Goal: Information Seeking & Learning: Find specific fact

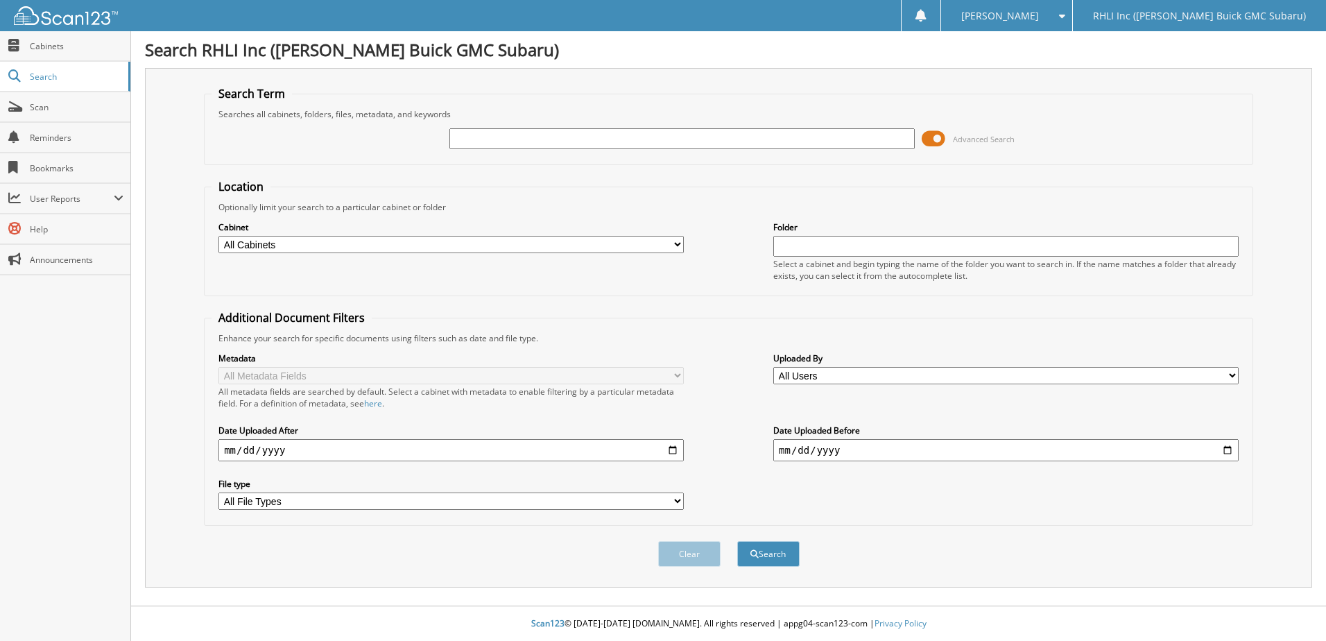
click at [869, 449] on input "date" at bounding box center [1007, 450] width 466 height 22
type input "[DATE]"
click at [496, 442] on input "date" at bounding box center [452, 450] width 466 height 22
type input "[DATE]"
click at [783, 566] on button "Search" at bounding box center [768, 554] width 62 height 26
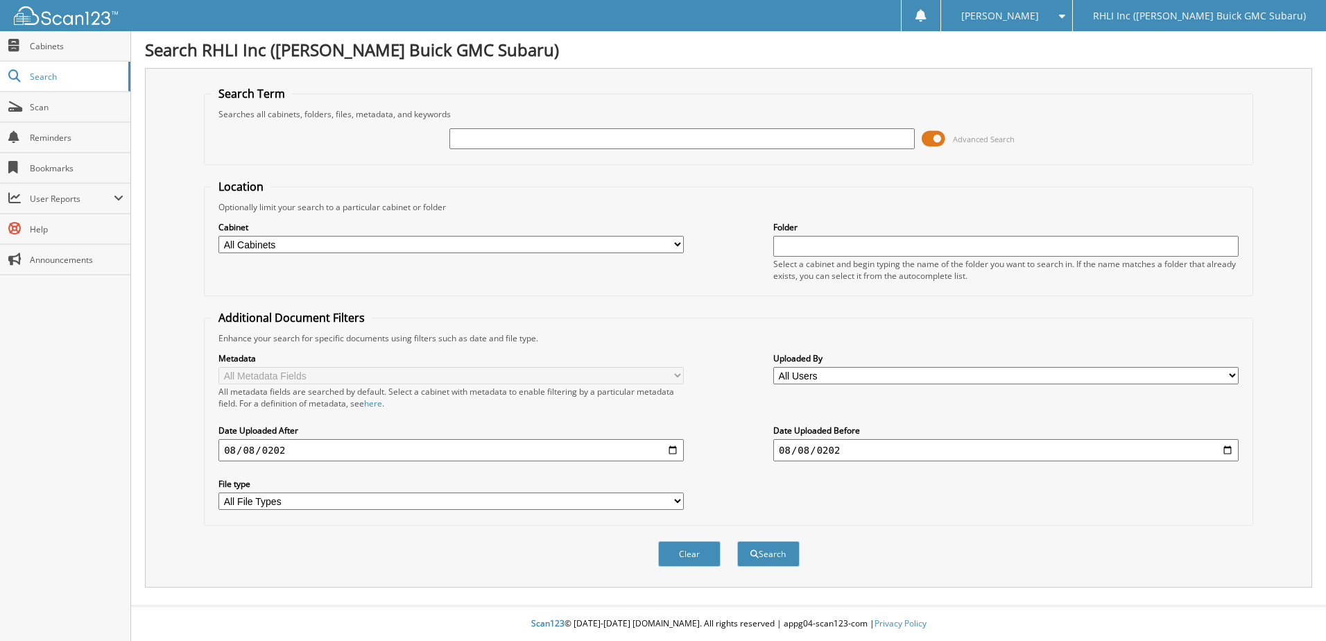
click at [508, 119] on div "Searches all cabinets, folders, files, metadata, and keywords" at bounding box center [729, 114] width 1034 height 12
click at [514, 133] on input "text" at bounding box center [683, 138] width 466 height 21
type input "SERVICE"
click at [780, 563] on button "Search" at bounding box center [768, 554] width 62 height 26
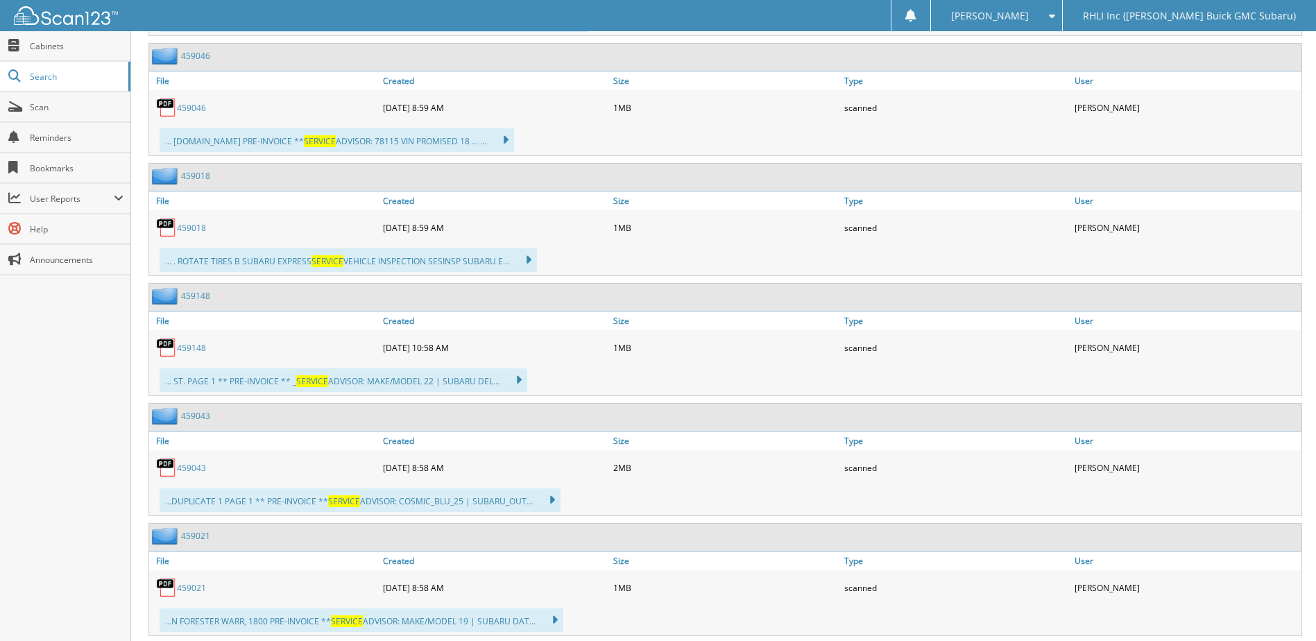
scroll to position [5700, 0]
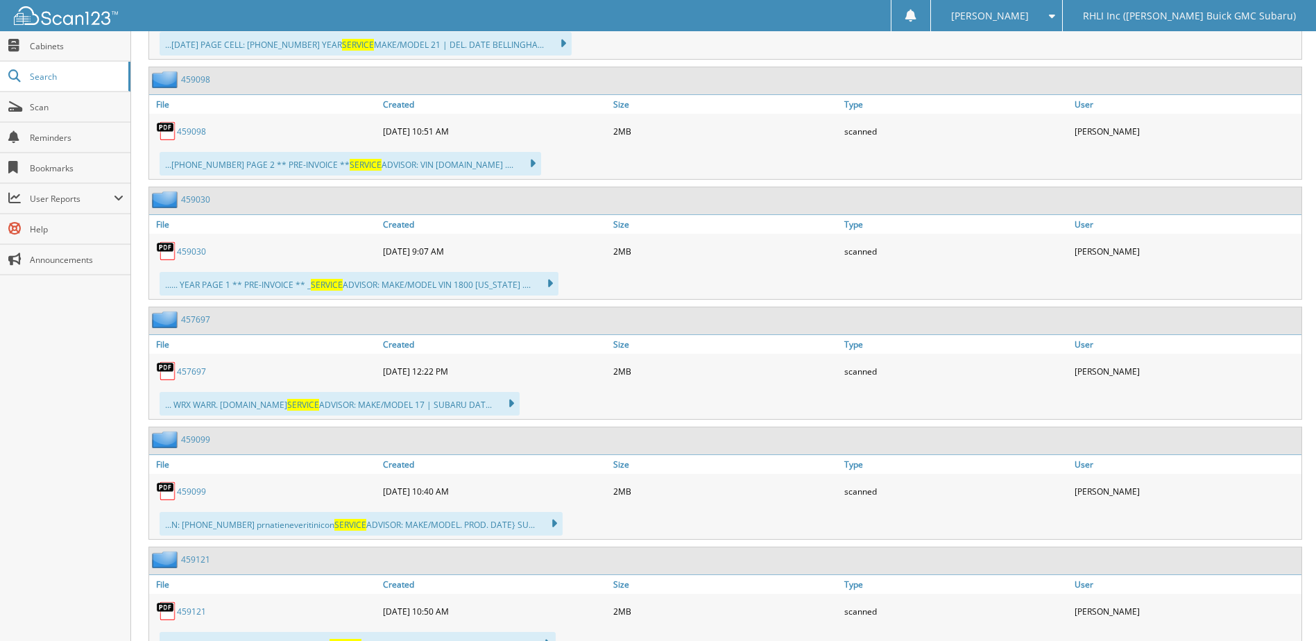
click at [184, 490] on link "459099" at bounding box center [191, 492] width 29 height 12
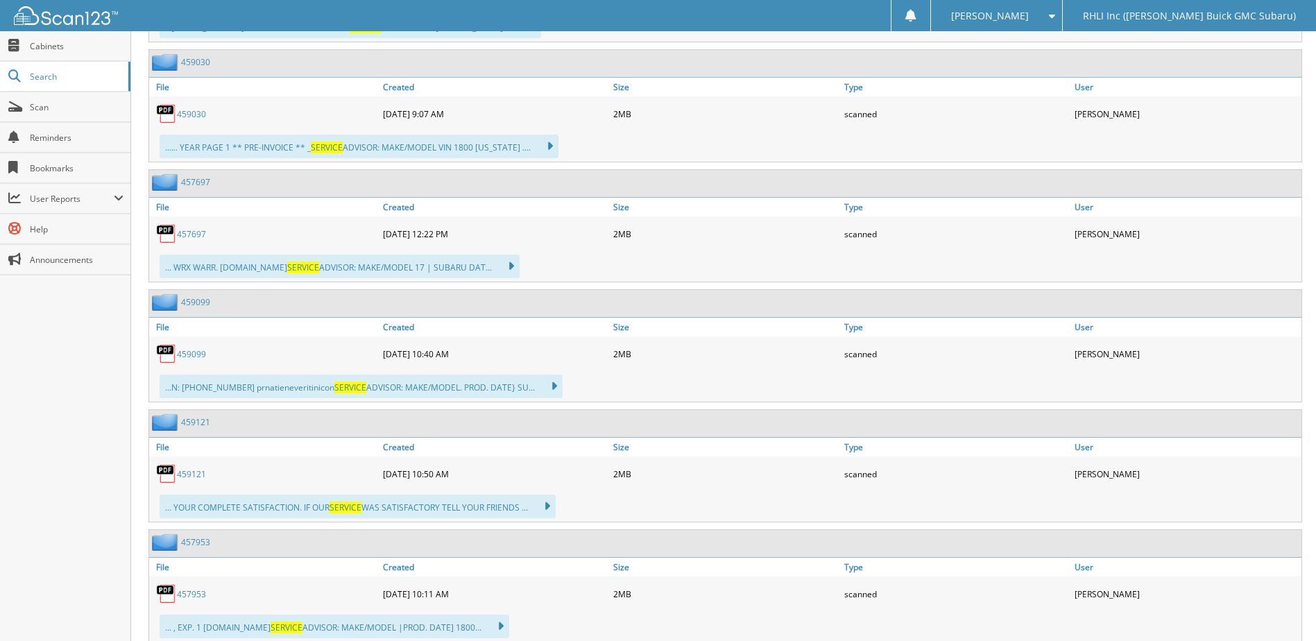
scroll to position [5839, 0]
click at [199, 477] on link "459121" at bounding box center [191, 473] width 29 height 12
click at [187, 234] on link "457697" at bounding box center [191, 233] width 29 height 12
click at [196, 116] on link "459030" at bounding box center [191, 113] width 29 height 12
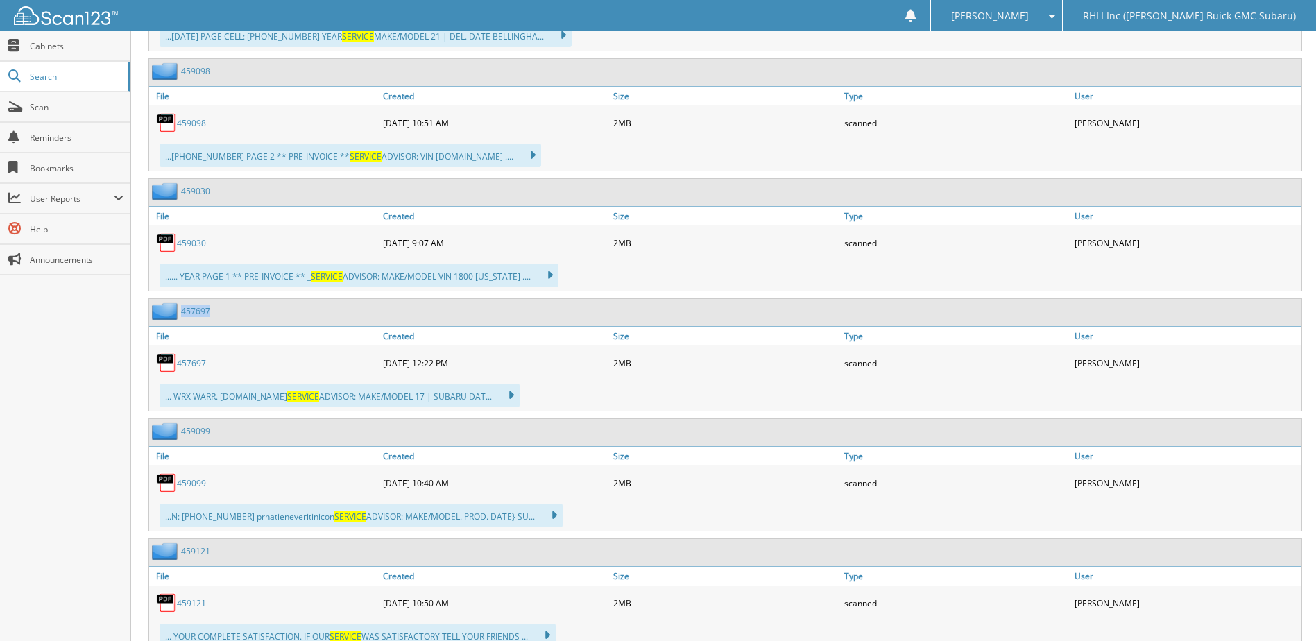
scroll to position [5700, 0]
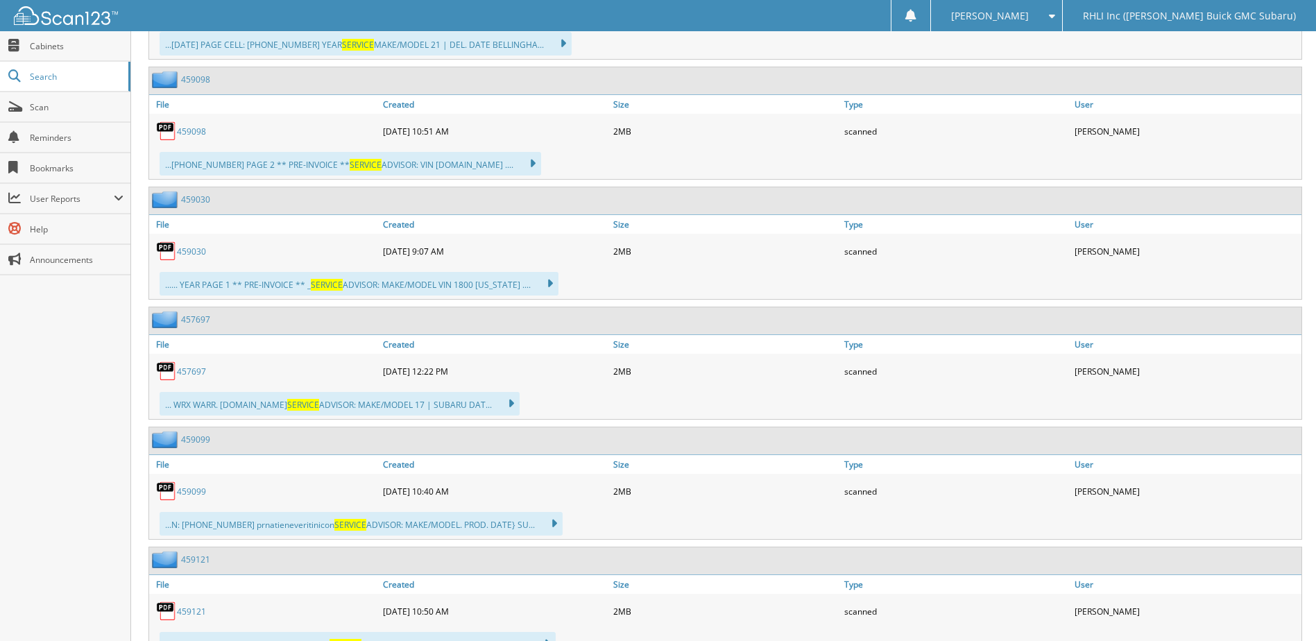
click at [532, 161] on icon at bounding box center [525, 163] width 20 height 19
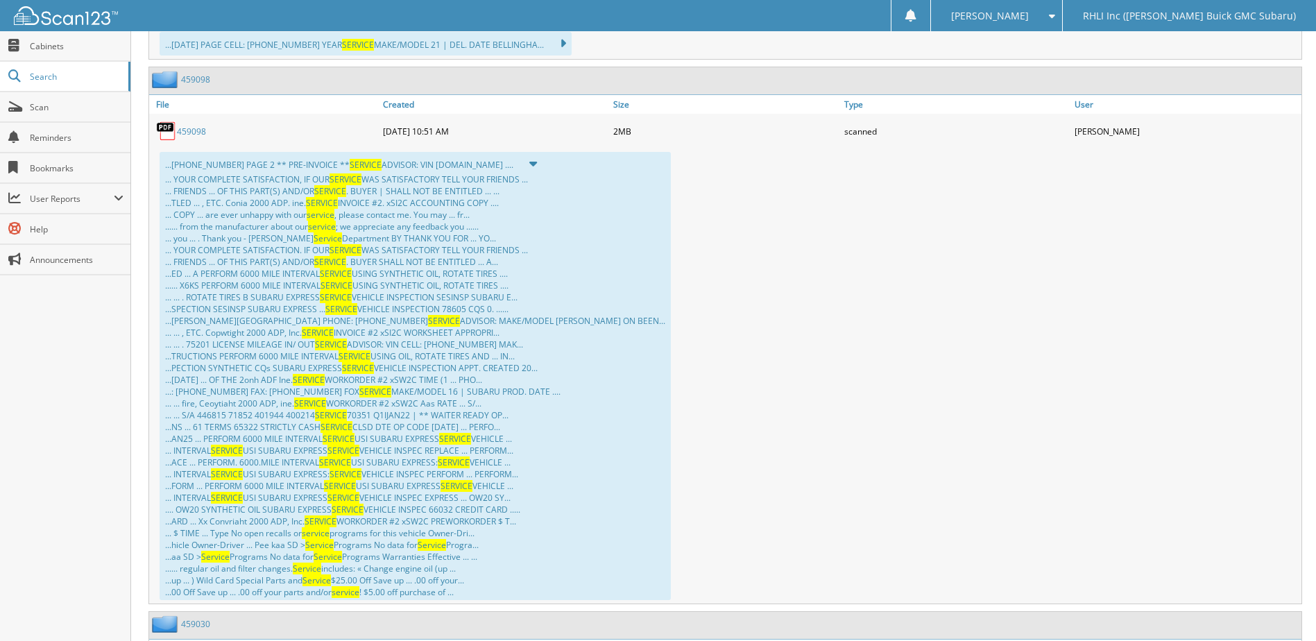
click at [532, 161] on icon at bounding box center [526, 163] width 22 height 19
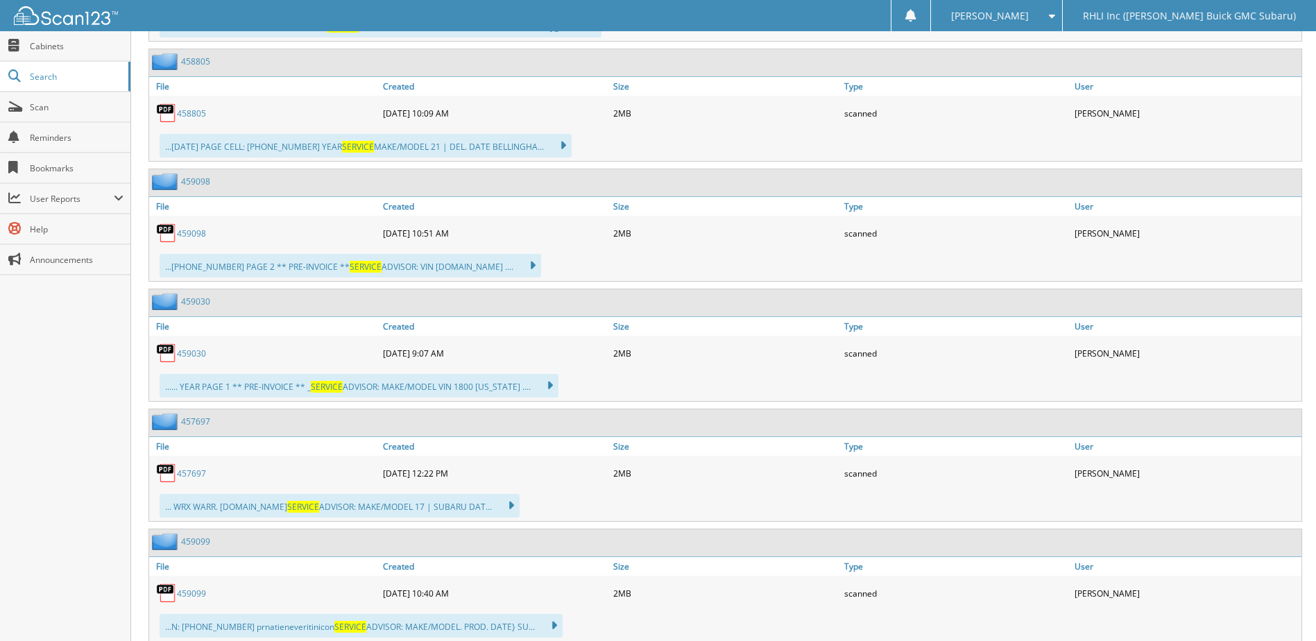
scroll to position [5561, 0]
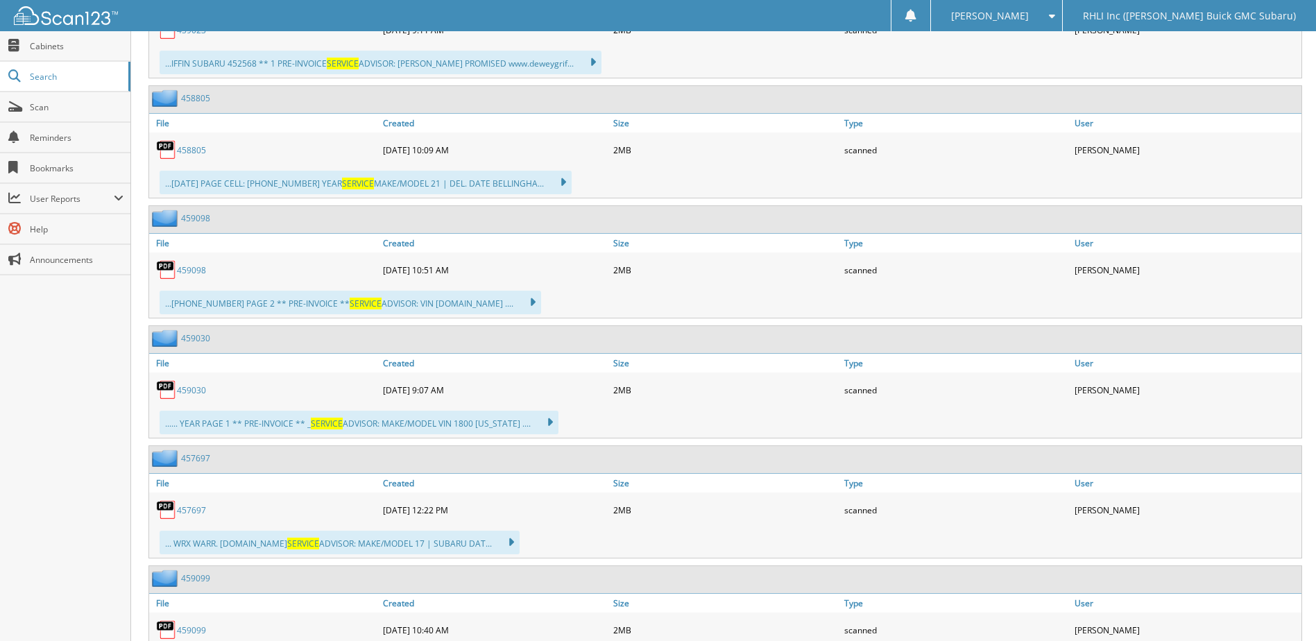
click at [549, 182] on icon at bounding box center [556, 182] width 20 height 19
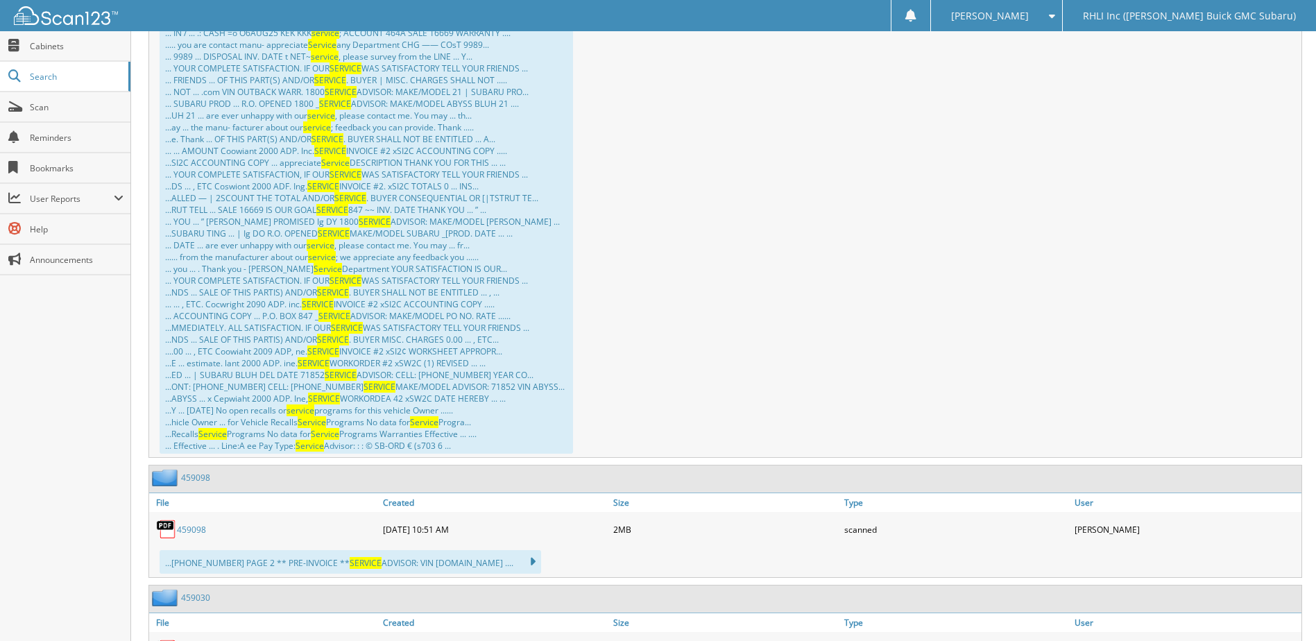
scroll to position [5617, 0]
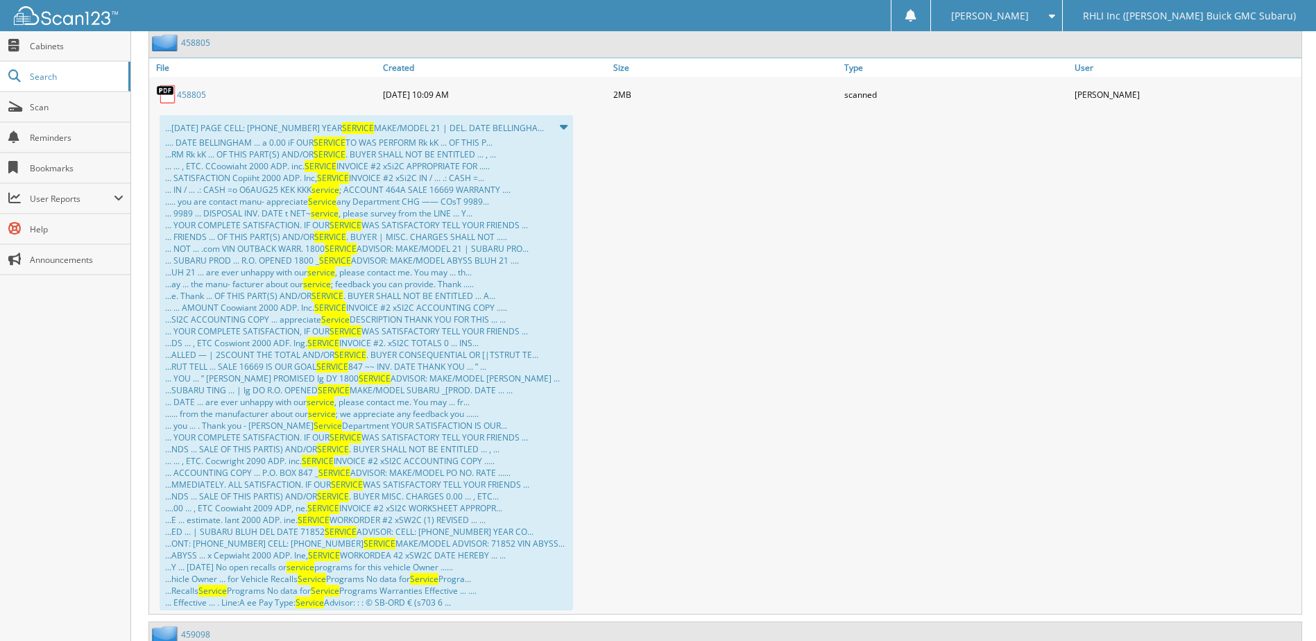
click at [549, 131] on icon at bounding box center [557, 126] width 22 height 19
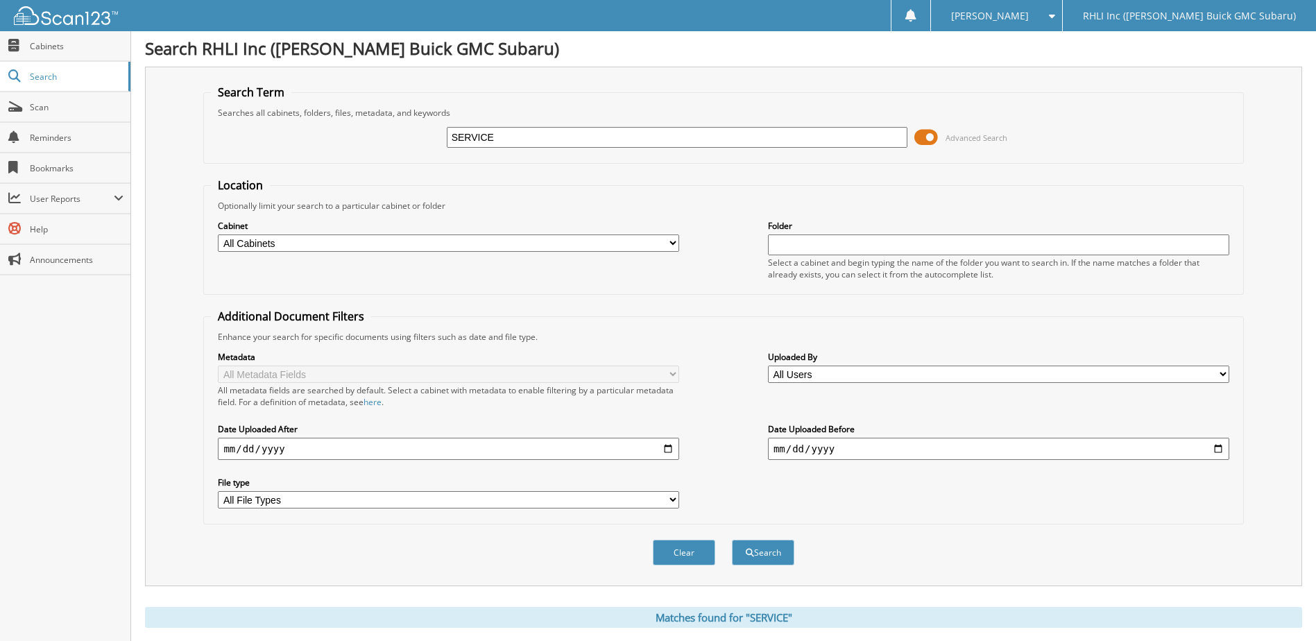
scroll to position [0, 0]
drag, startPoint x: 504, startPoint y: 148, endPoint x: 271, endPoint y: 147, distance: 232.4
click at [289, 146] on div "SERVICE Advanced Search" at bounding box center [723, 138] width 1025 height 37
type input "LEGACY"
click at [737, 556] on button "Search" at bounding box center [763, 554] width 62 height 26
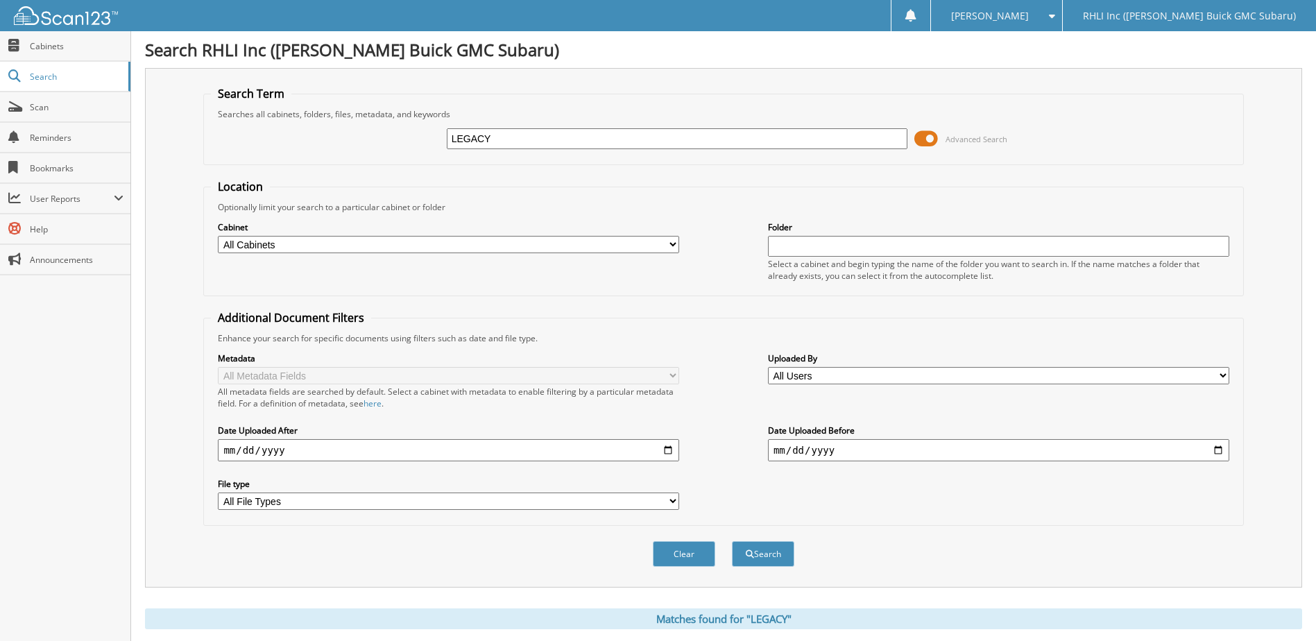
drag, startPoint x: 514, startPoint y: 139, endPoint x: 145, endPoint y: 204, distance: 374.8
click at [305, 168] on form "Search Term Searches all cabinets, folders, files, metadata, and keywords LEGAC…" at bounding box center [723, 334] width 1040 height 496
type input "GRAND CENTRAL"
click at [788, 550] on button "Search" at bounding box center [763, 554] width 62 height 26
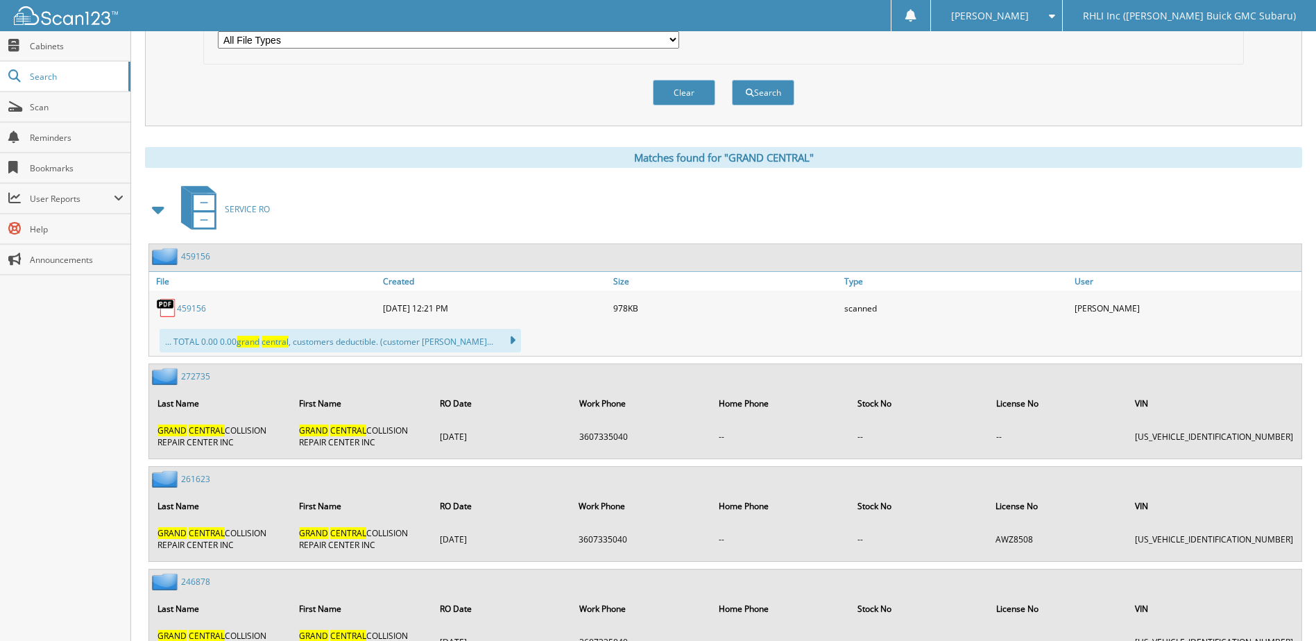
scroll to position [486, 0]
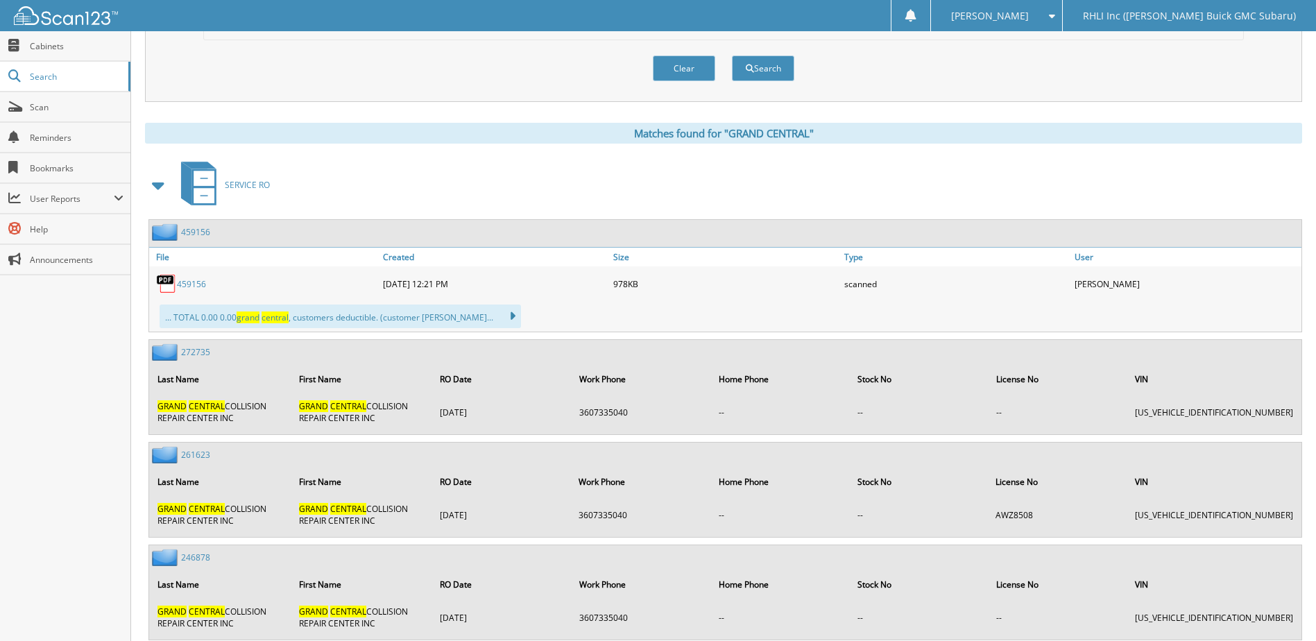
click at [195, 284] on link "459156" at bounding box center [191, 284] width 29 height 12
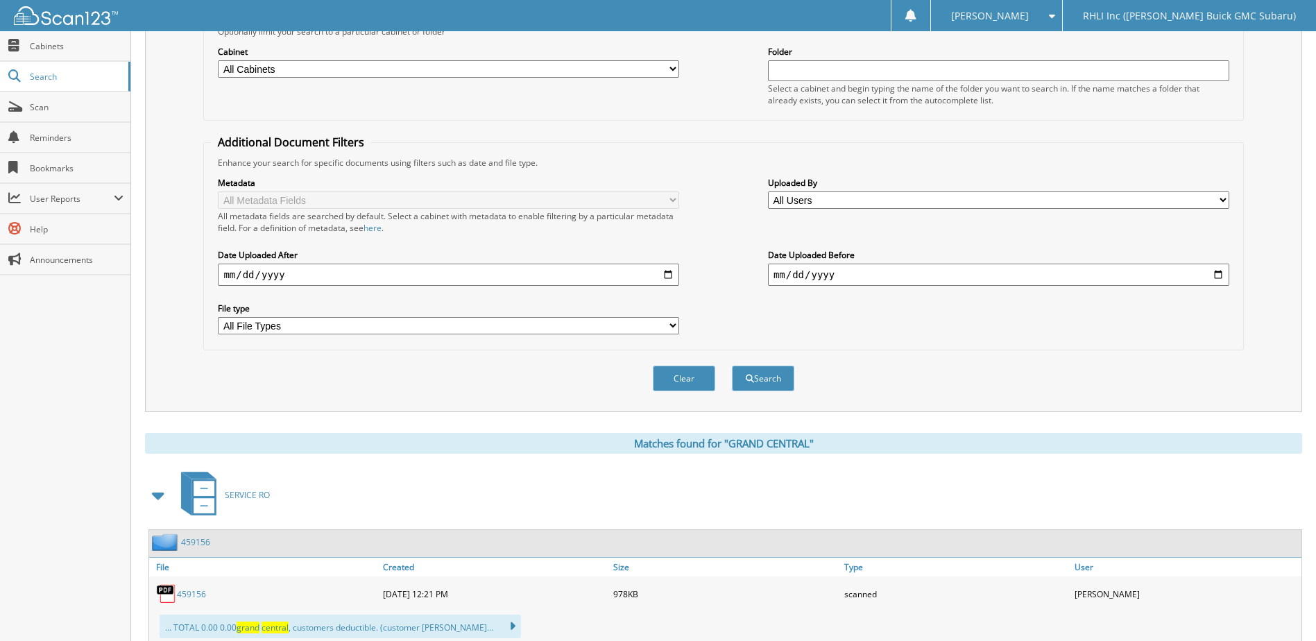
scroll to position [208, 0]
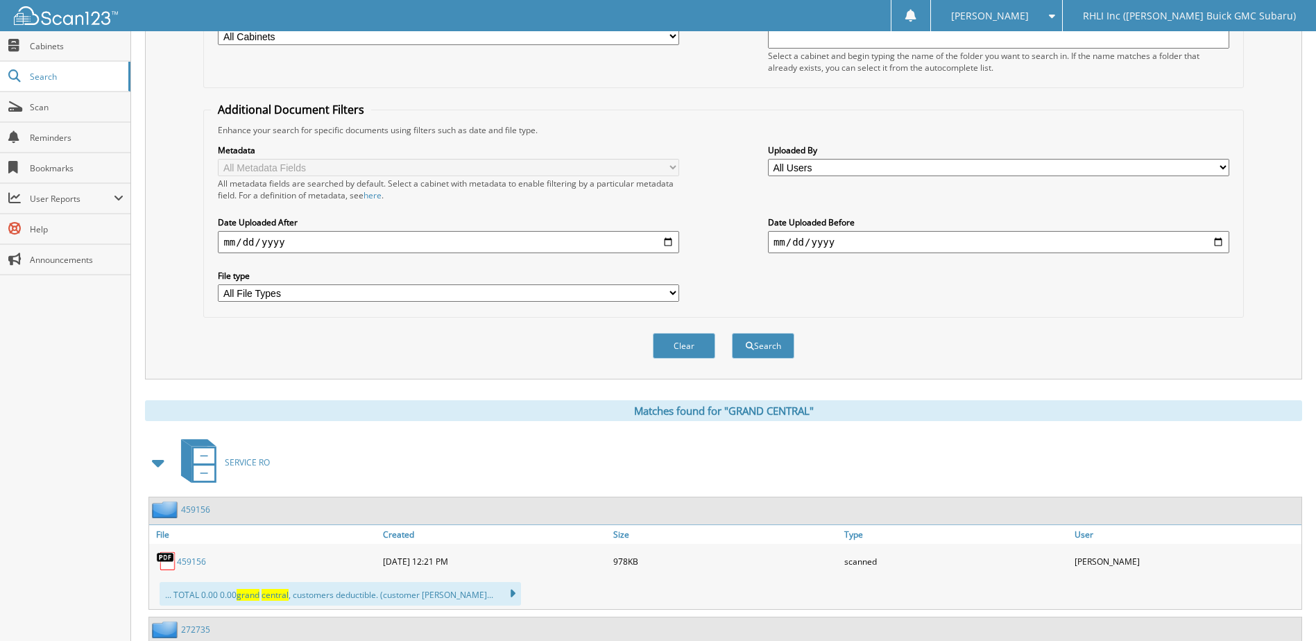
click at [390, 247] on input "[DATE]" at bounding box center [448, 242] width 461 height 22
type input "2025-07-08"
type input "[DATE]"
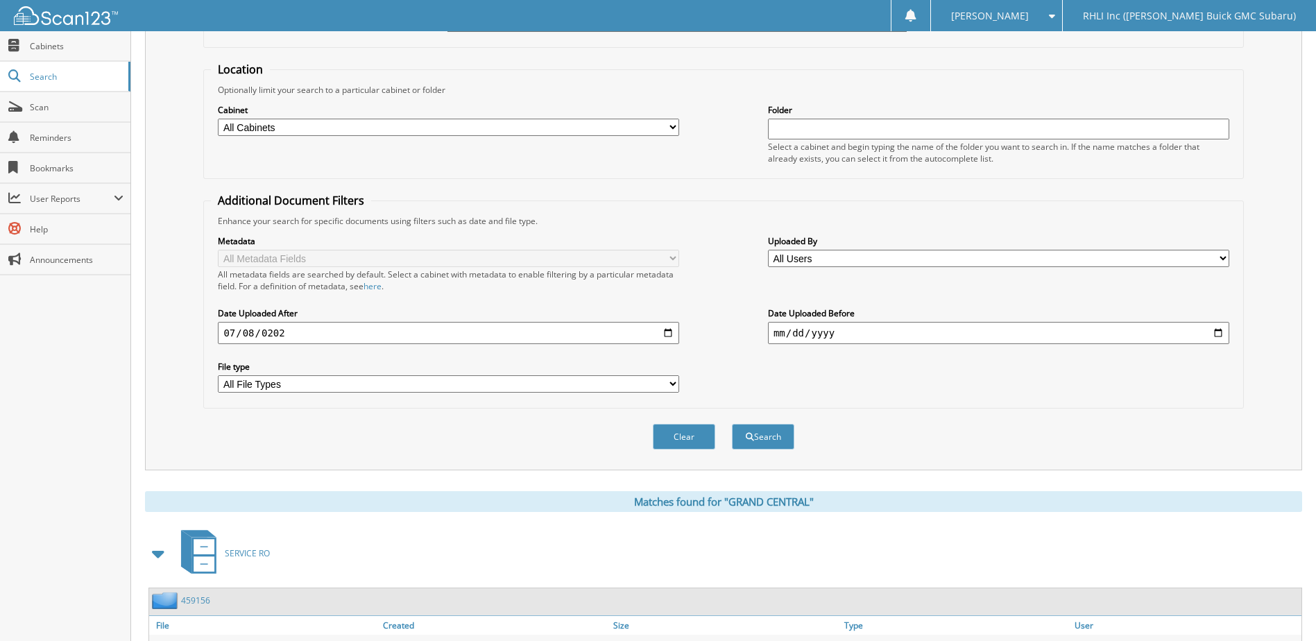
scroll to position [0, 0]
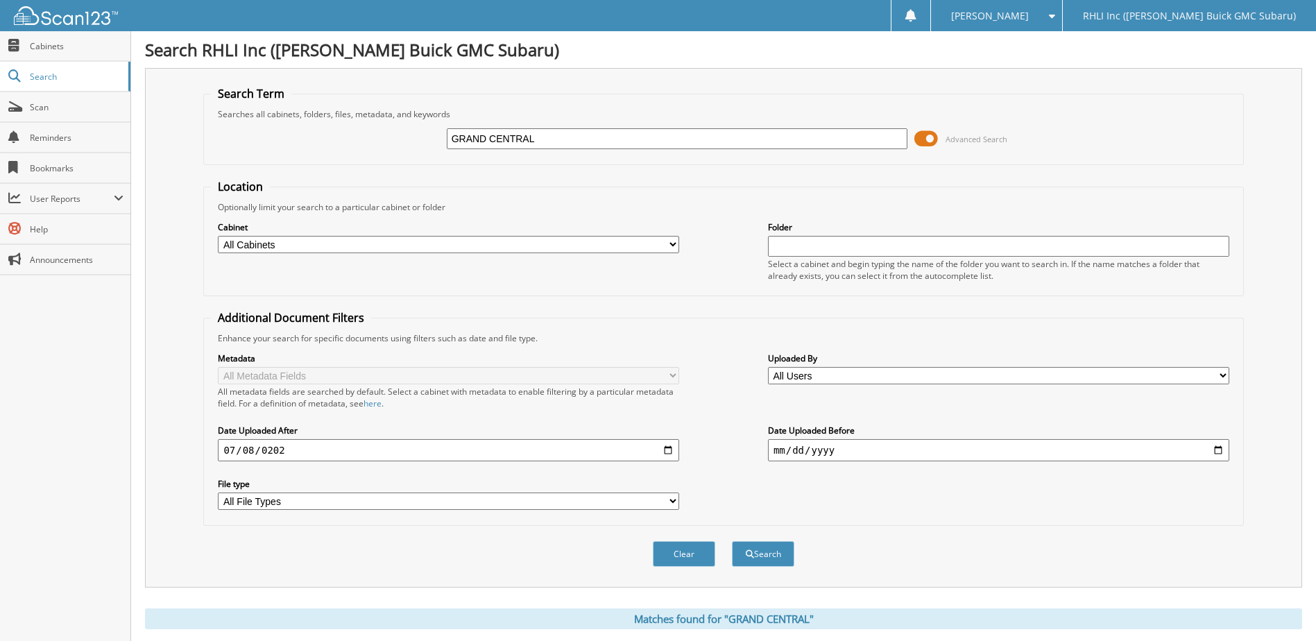
drag, startPoint x: 557, startPoint y: 135, endPoint x: 53, endPoint y: 92, distance: 506.2
type input "[PERSON_NAME]"
click at [748, 556] on span "submit" at bounding box center [750, 554] width 8 height 8
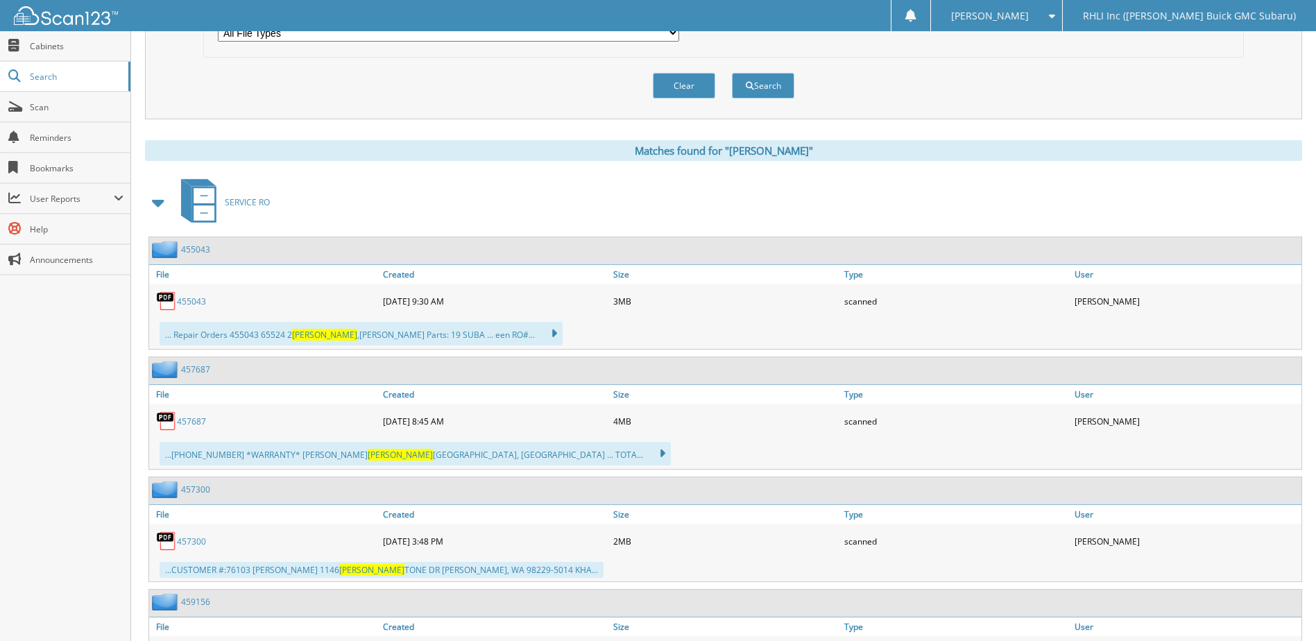
scroll to position [486, 0]
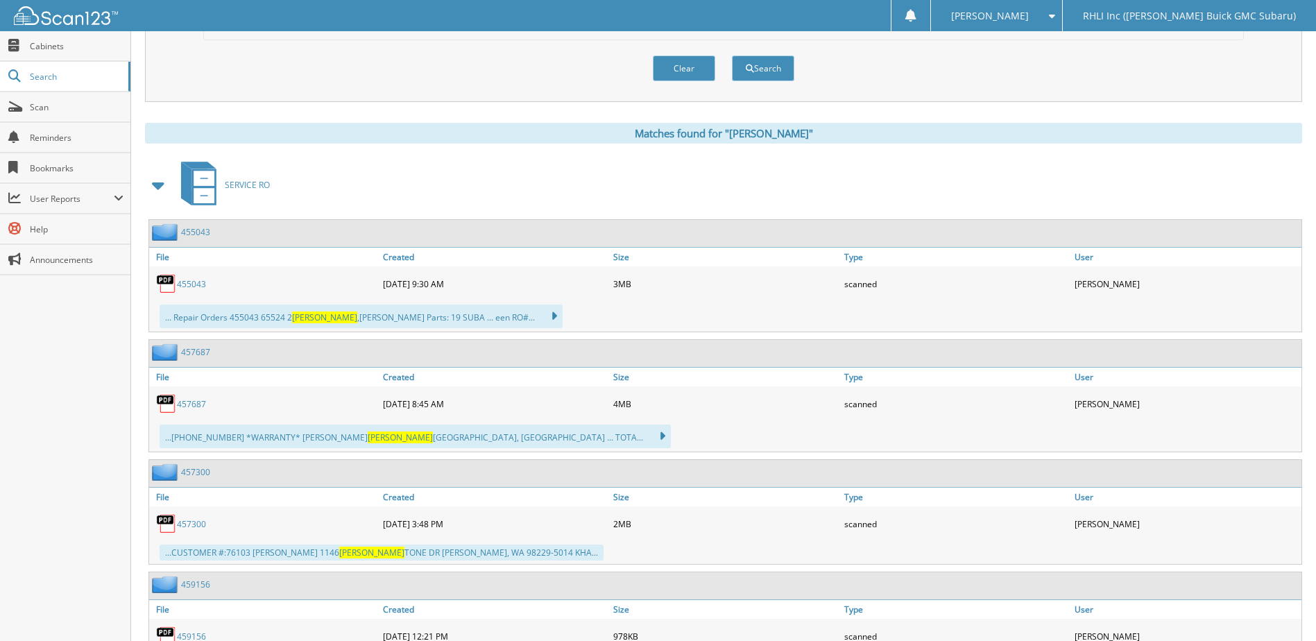
click at [182, 284] on link "455043" at bounding box center [191, 284] width 29 height 12
